Goal: Check status

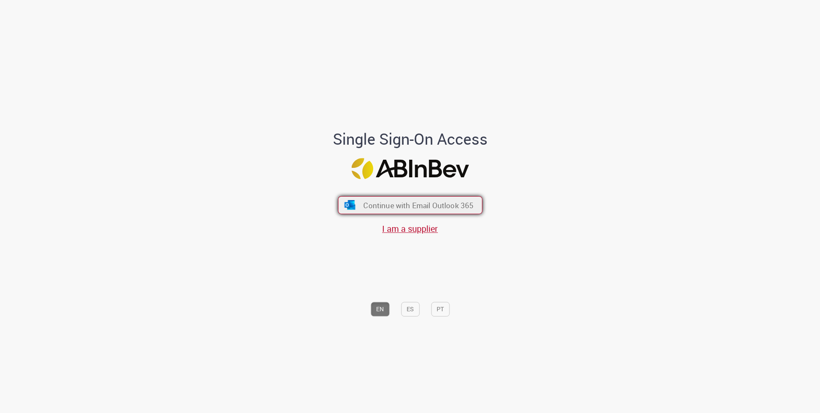
click at [417, 204] on span "Continue with Email Outlook 365" at bounding box center [418, 205] width 110 height 10
click at [402, 206] on span "Continue with Email Outlook 365" at bounding box center [418, 205] width 110 height 10
